Goal: Information Seeking & Learning: Check status

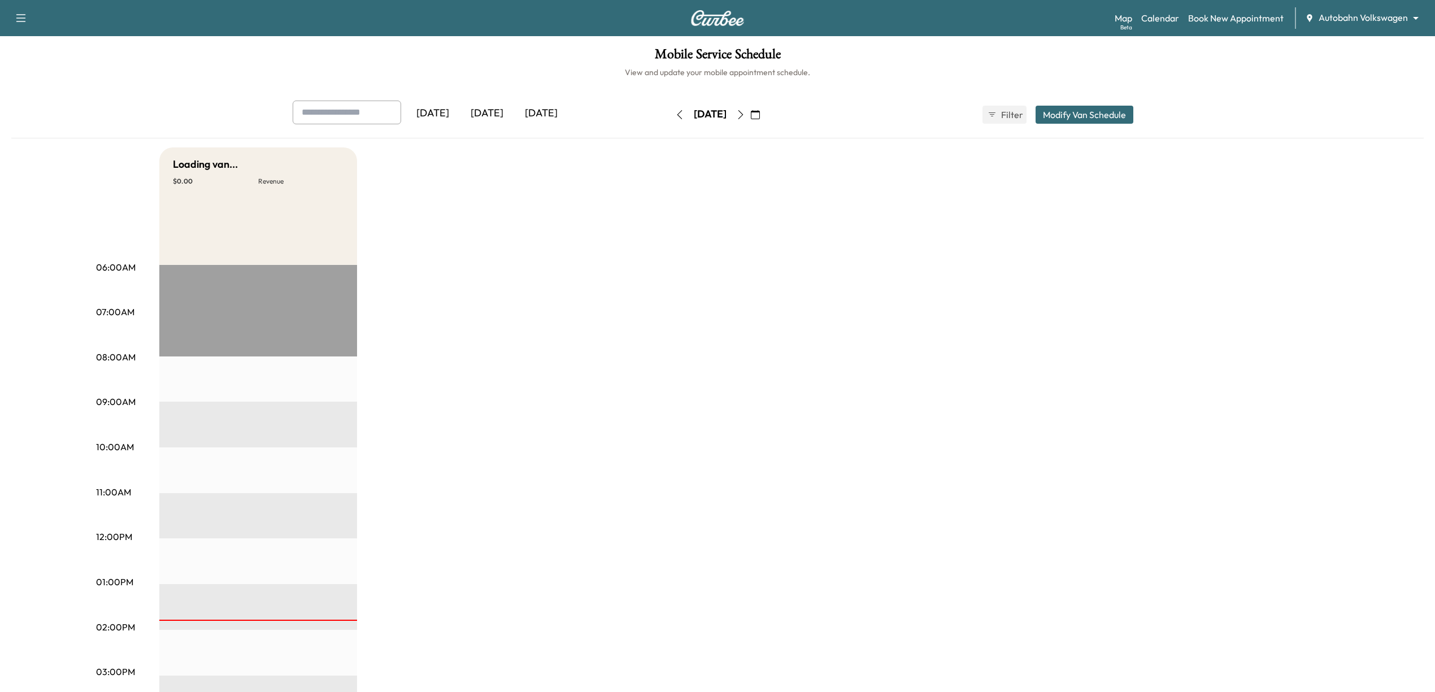
click at [1368, 18] on body "Support Log Out Map Beta Calendar Book New Appointment Autobahn Volkswagen ****…" at bounding box center [717, 346] width 1435 height 692
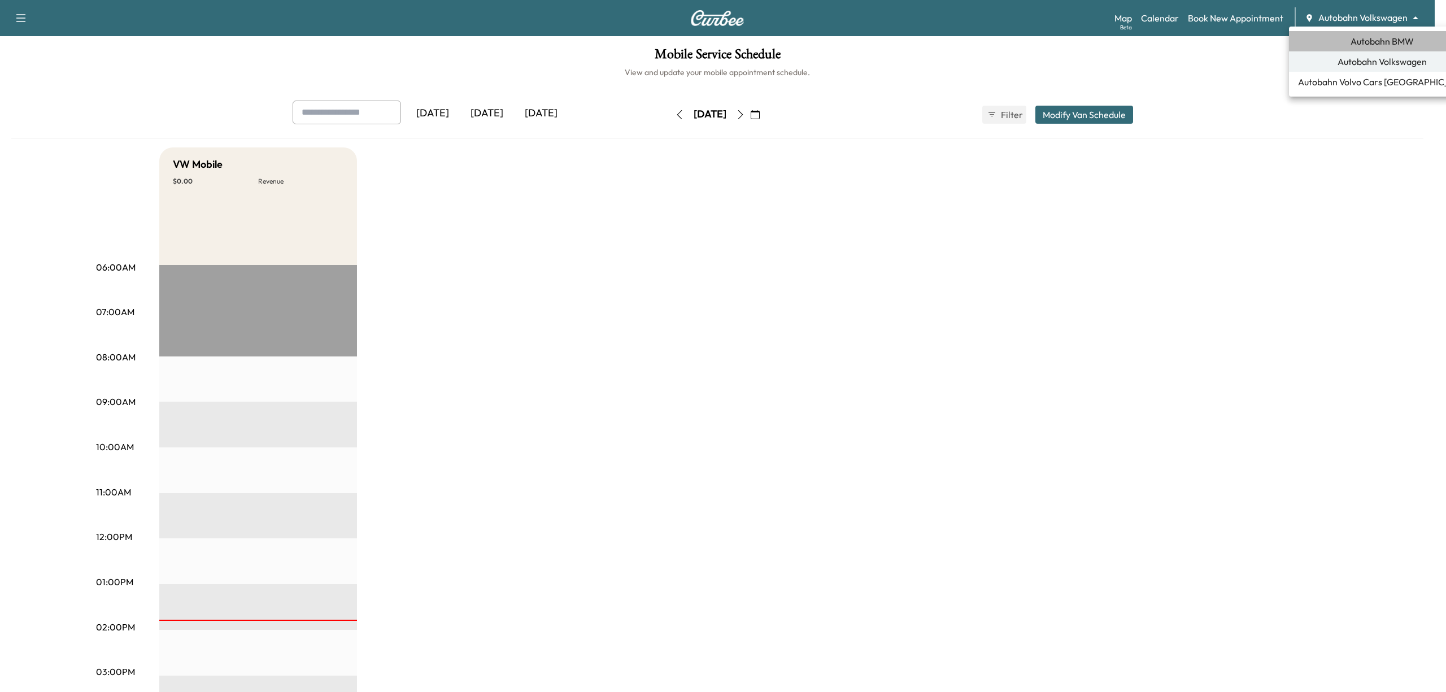
click at [1372, 37] on span "Autobahn BMW" at bounding box center [1381, 41] width 63 height 14
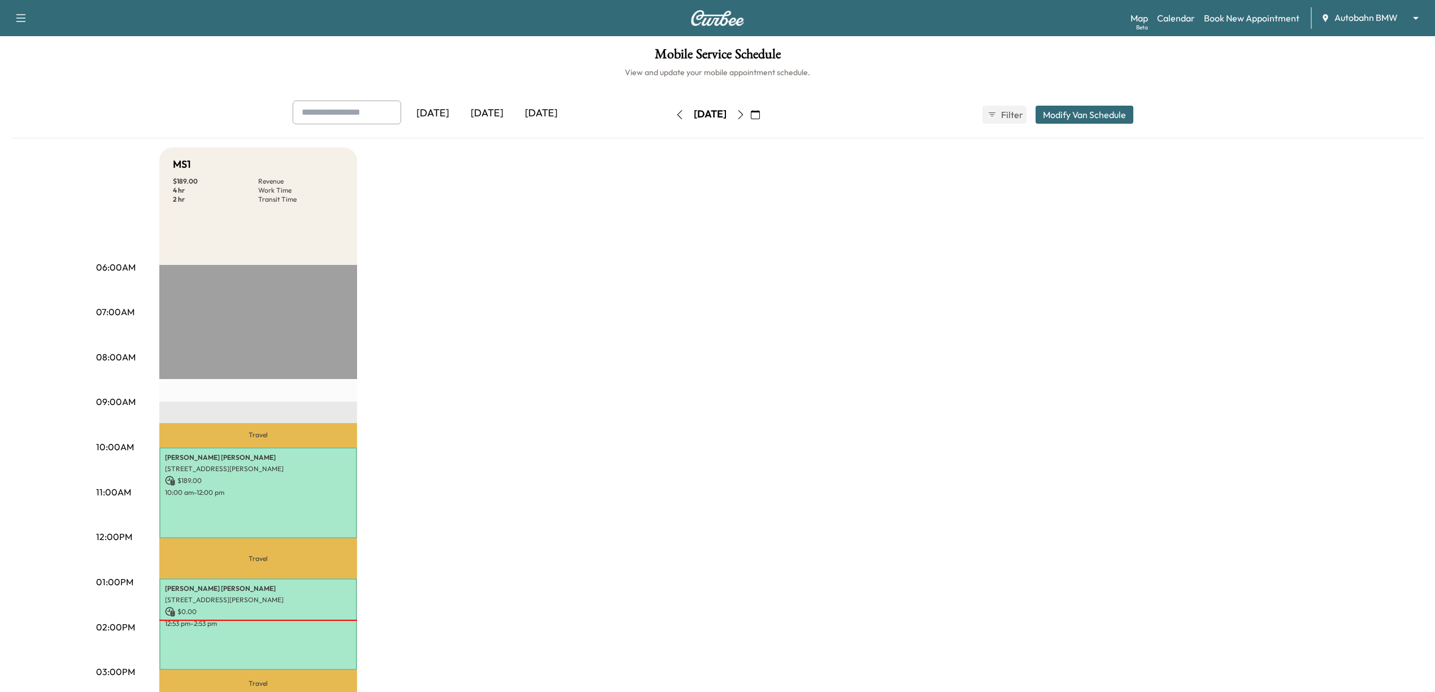
click at [760, 112] on icon "button" at bounding box center [755, 114] width 9 height 9
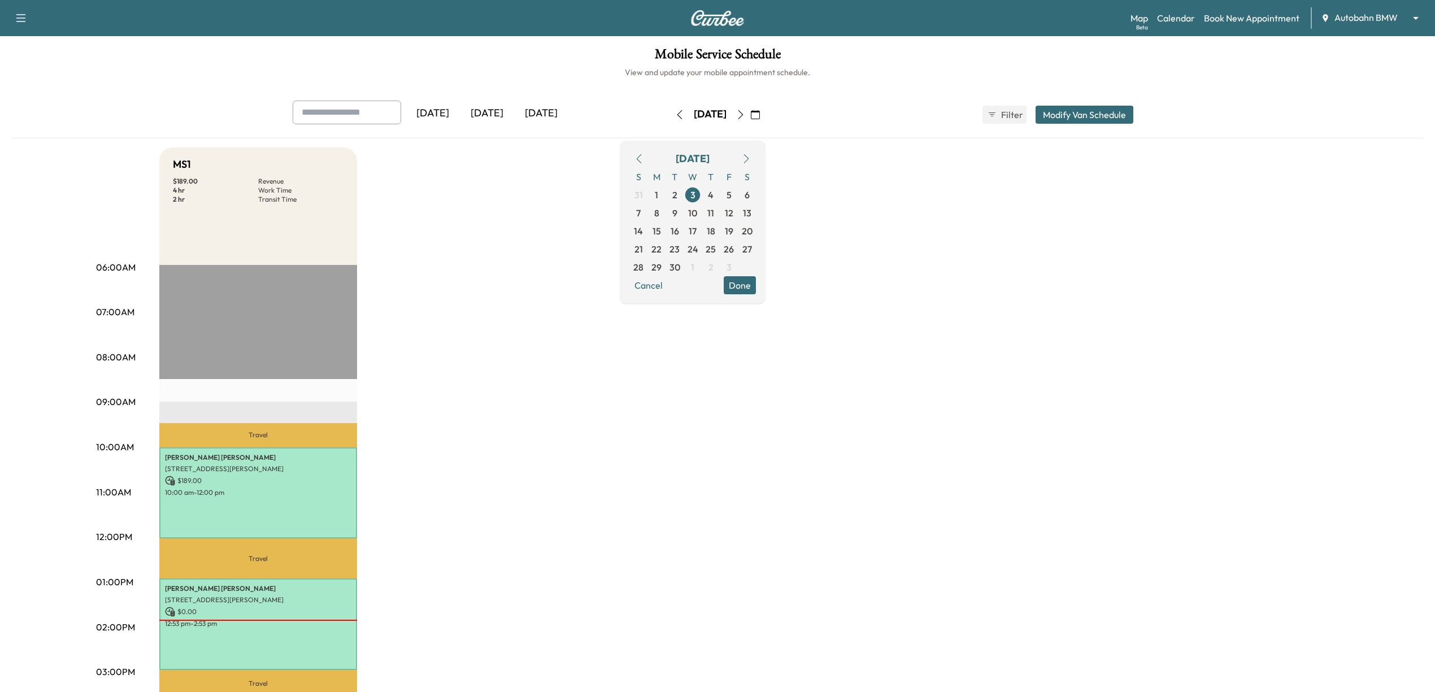
click at [643, 154] on icon "button" at bounding box center [638, 158] width 9 height 9
click at [734, 265] on span "29" at bounding box center [729, 267] width 10 height 14
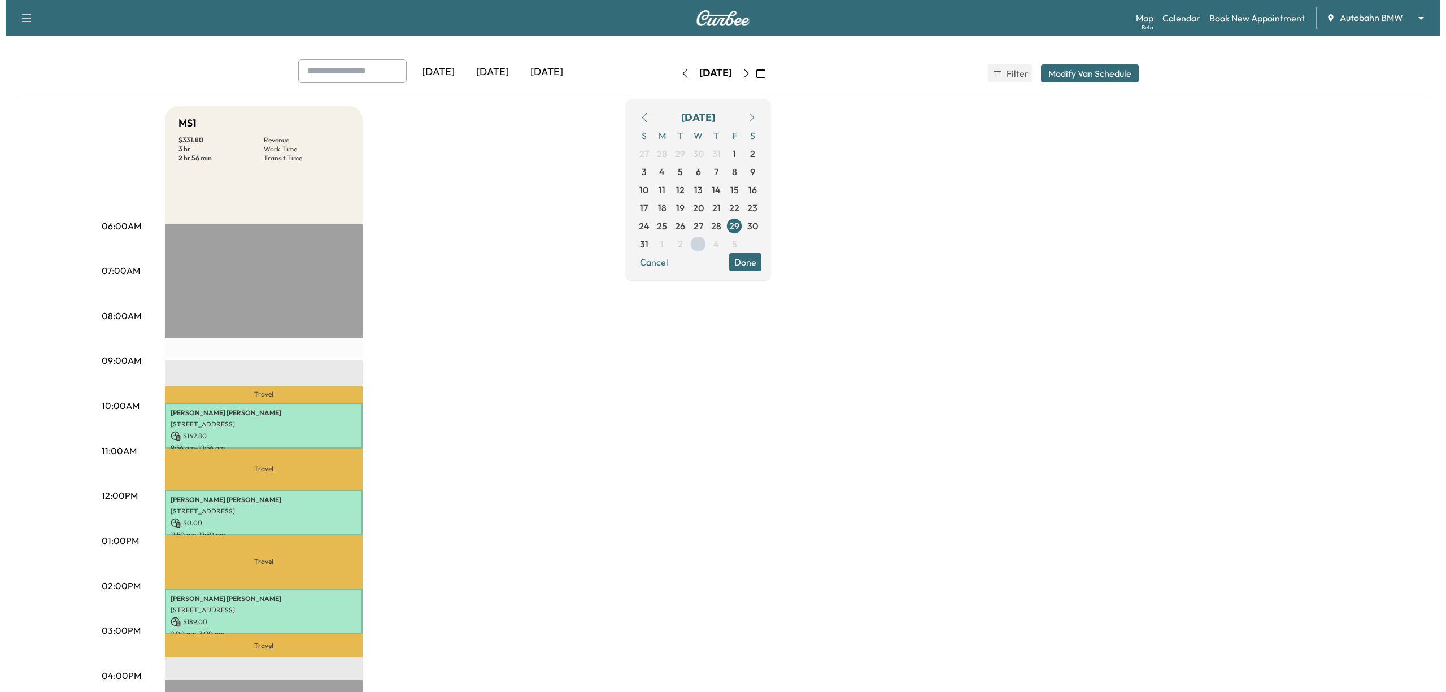
scroll to position [75, 0]
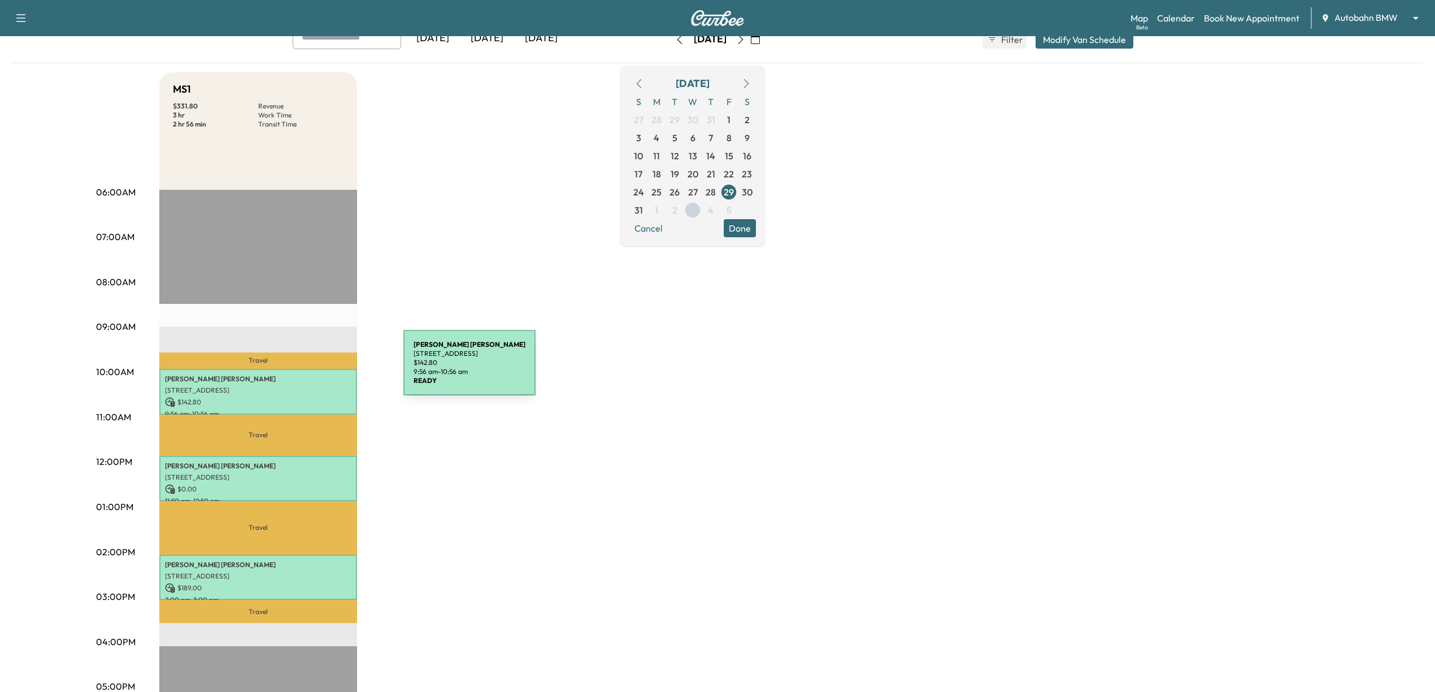
click at [319, 369] on div "[PERSON_NAME] [STREET_ADDRESS] $ 142.80 9:56 am - 10:56 am" at bounding box center [258, 392] width 198 height 46
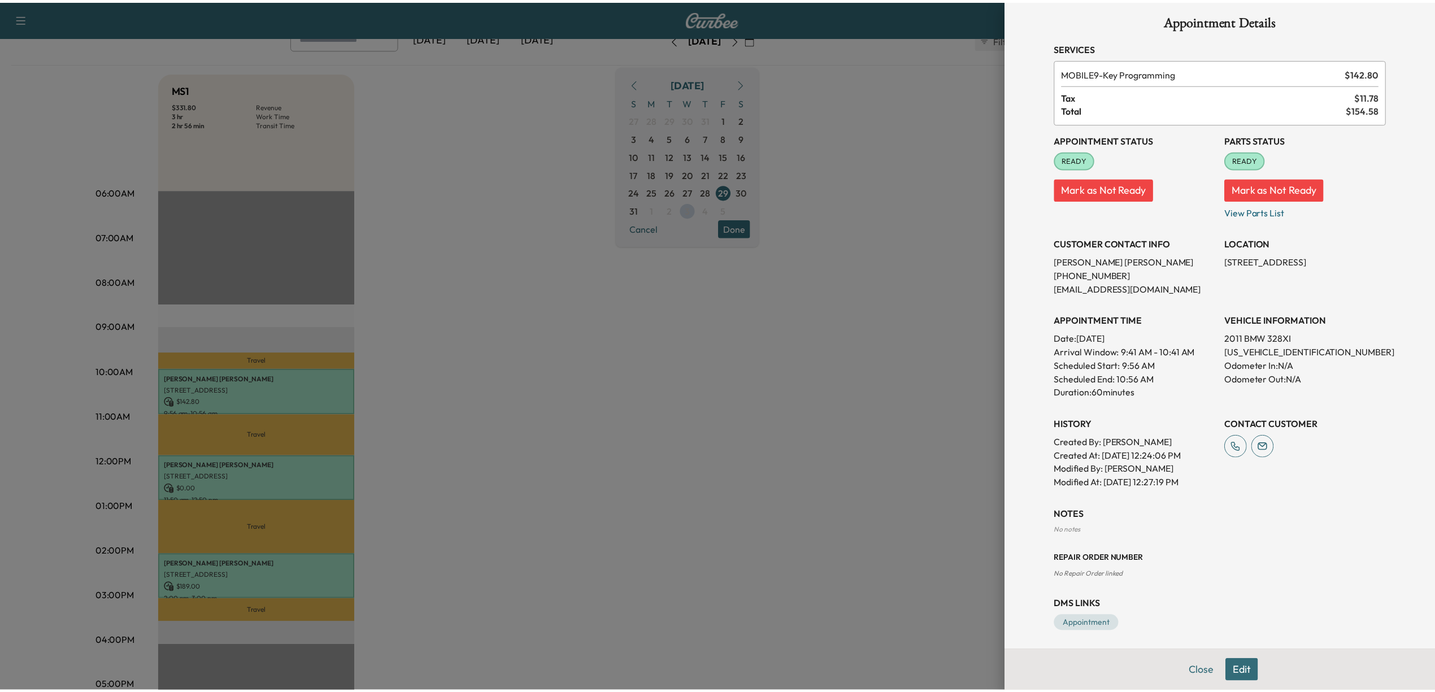
scroll to position [14, 0]
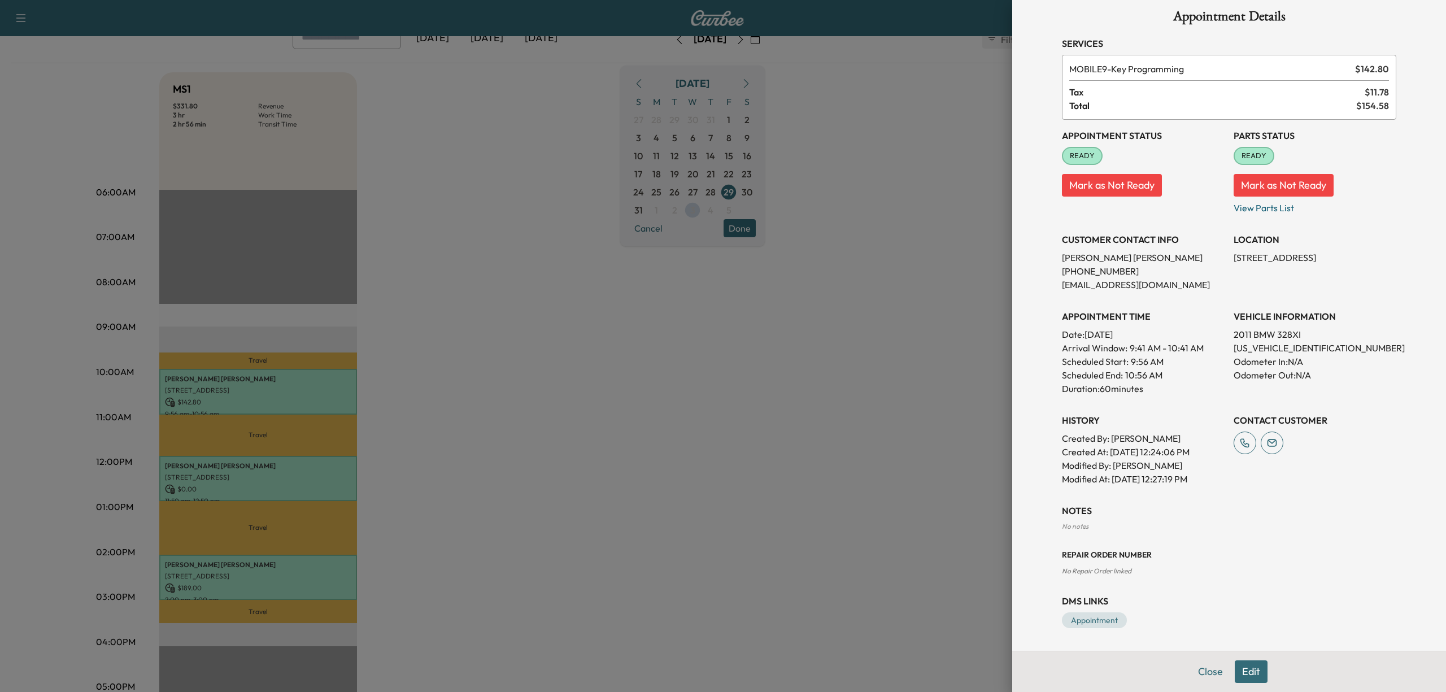
click at [611, 337] on div at bounding box center [723, 346] width 1446 height 692
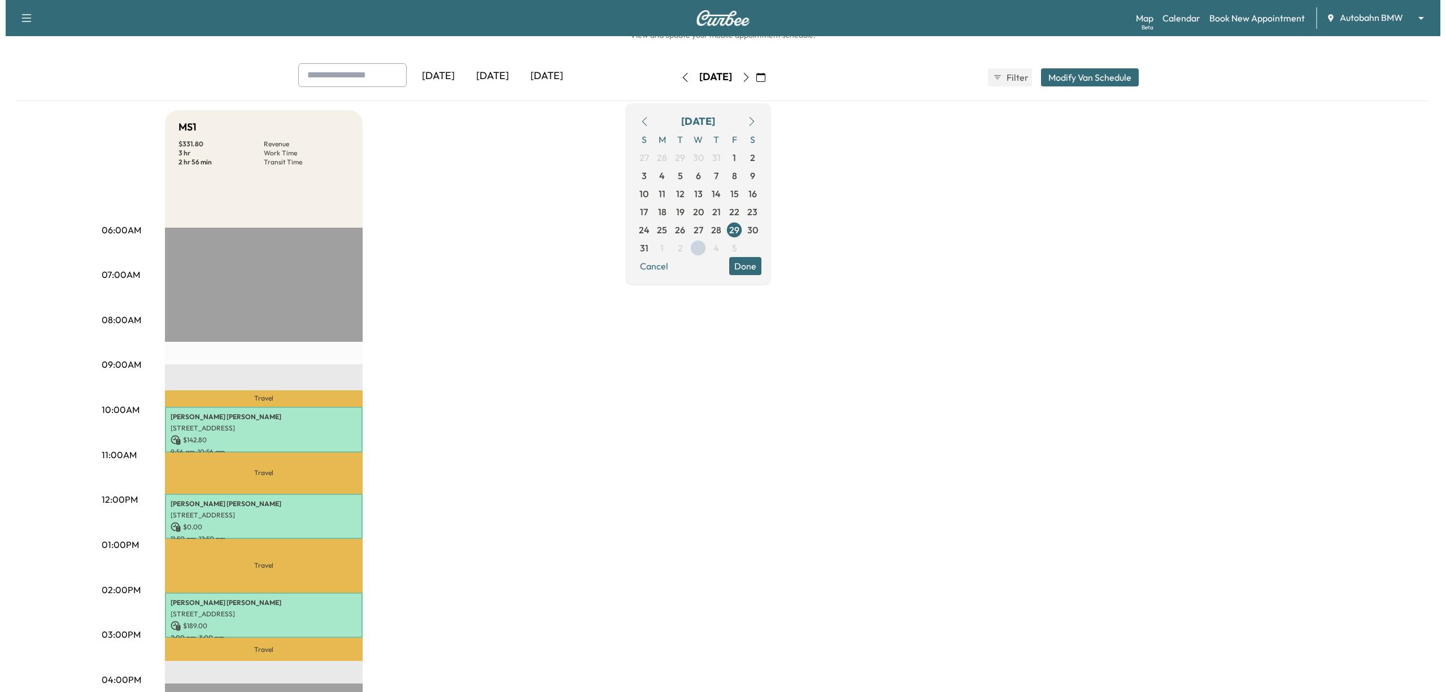
scroll to position [0, 0]
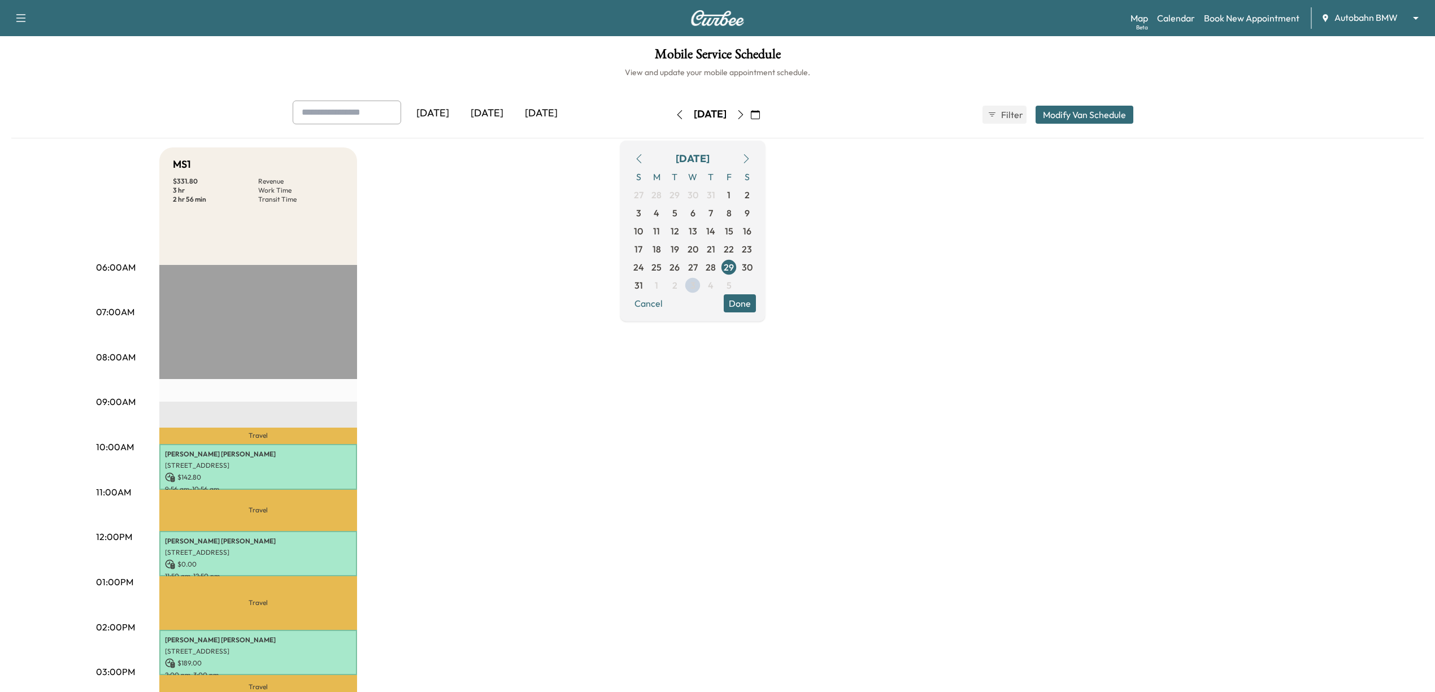
drag, startPoint x: 1178, startPoint y: 272, endPoint x: 1158, endPoint y: 277, distance: 20.8
click at [1175, 272] on div "MS1 $ 331.80 Revenue 3 hr Work Time 2 hr 56 min Transit Time Travel [PERSON_NAM…" at bounding box center [748, 570] width 1179 height 847
click at [297, 450] on p "[PERSON_NAME]" at bounding box center [258, 454] width 186 height 9
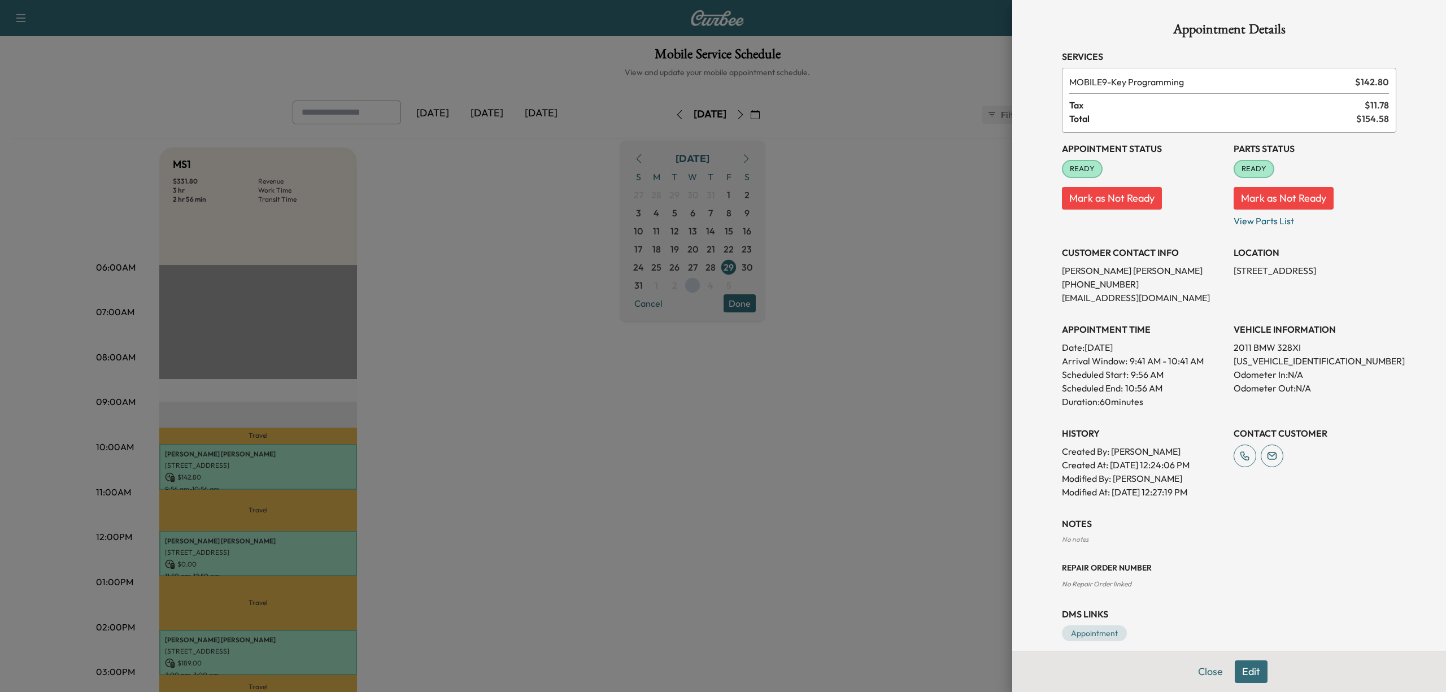
click at [1370, 368] on p "Odometer In: N/A" at bounding box center [1315, 375] width 163 height 14
